Goal: Understand process/instructions: Learn how to perform a task or action

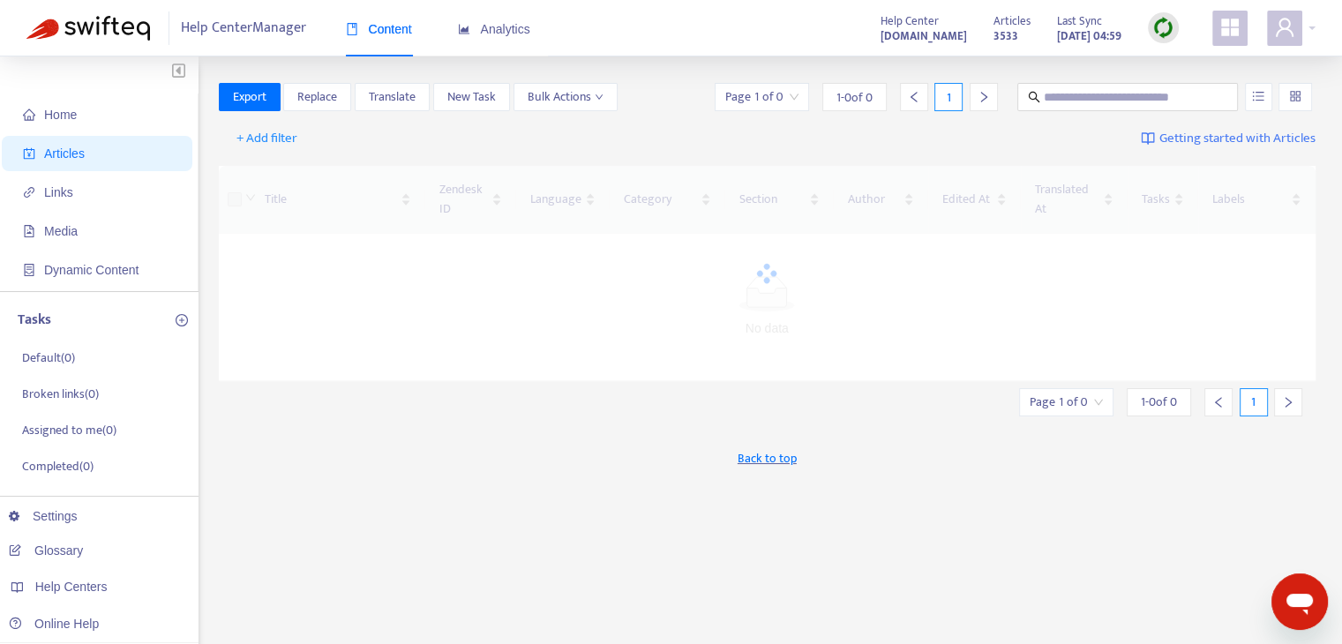
click at [1169, 26] on img at bounding box center [1164, 28] width 22 height 22
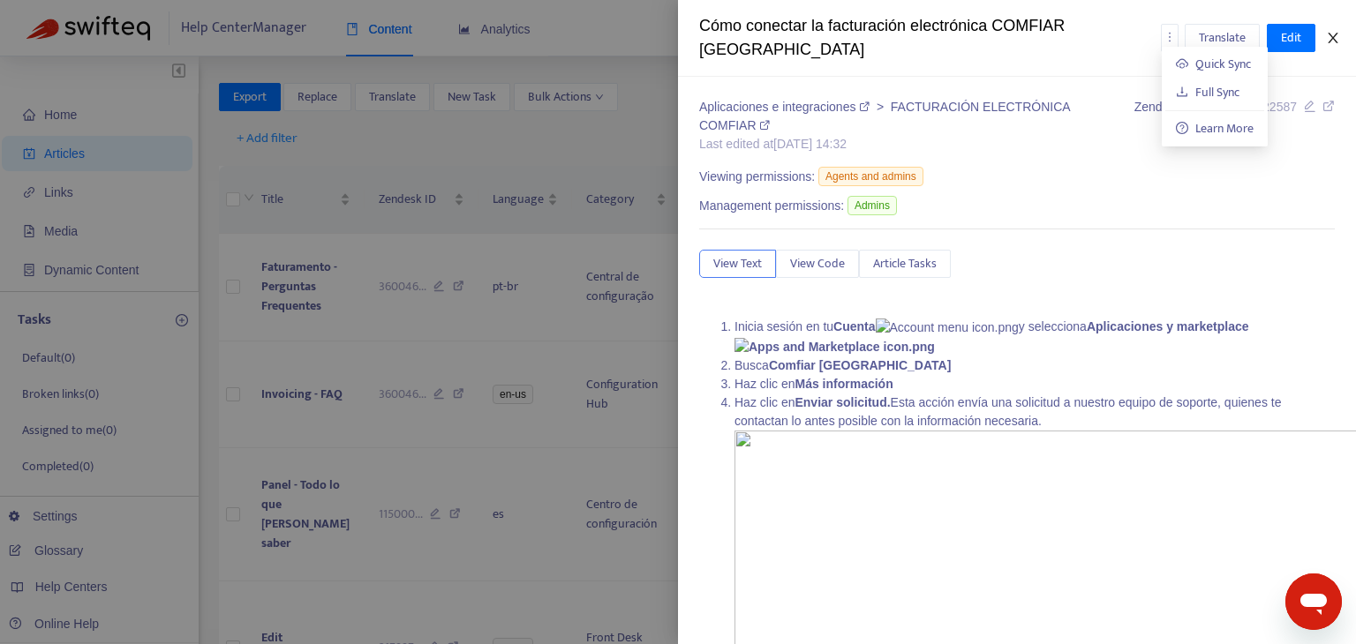
click at [1331, 33] on icon "close" at bounding box center [1332, 38] width 10 height 11
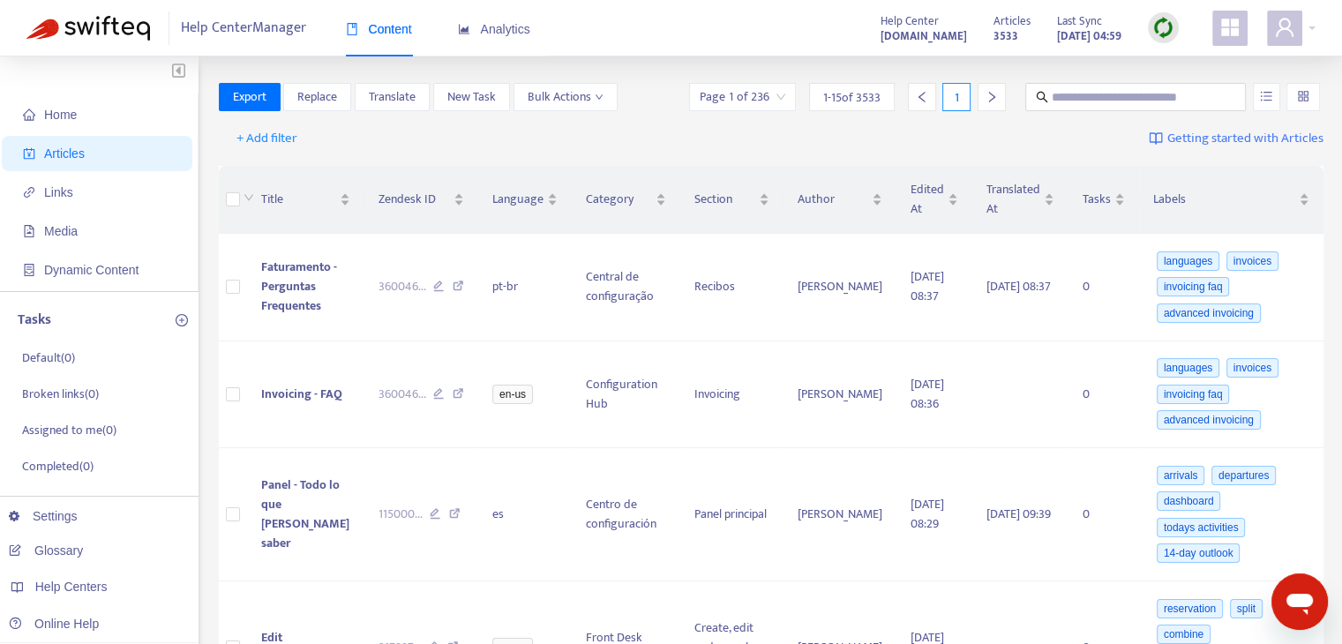
click at [1156, 31] on img at bounding box center [1164, 28] width 22 height 22
click at [1151, 56] on ul "Quick Sync Full Sync Learn More" at bounding box center [1201, 97] width 106 height 100
click at [1208, 65] on link "Quick Sync" at bounding box center [1199, 64] width 75 height 20
